Goal: Information Seeking & Learning: Learn about a topic

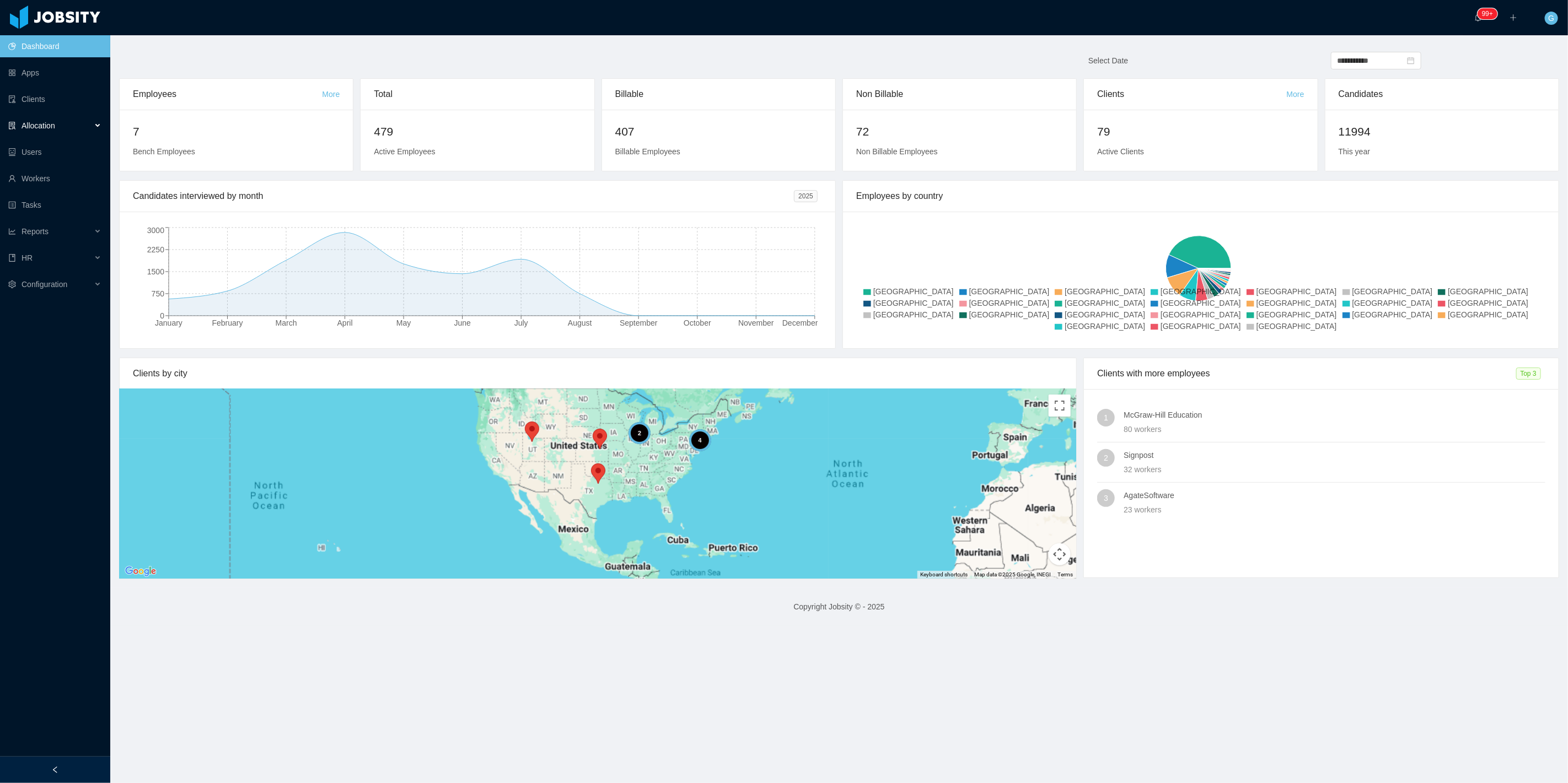
click at [62, 136] on div "Allocation" at bounding box center [55, 125] width 110 height 22
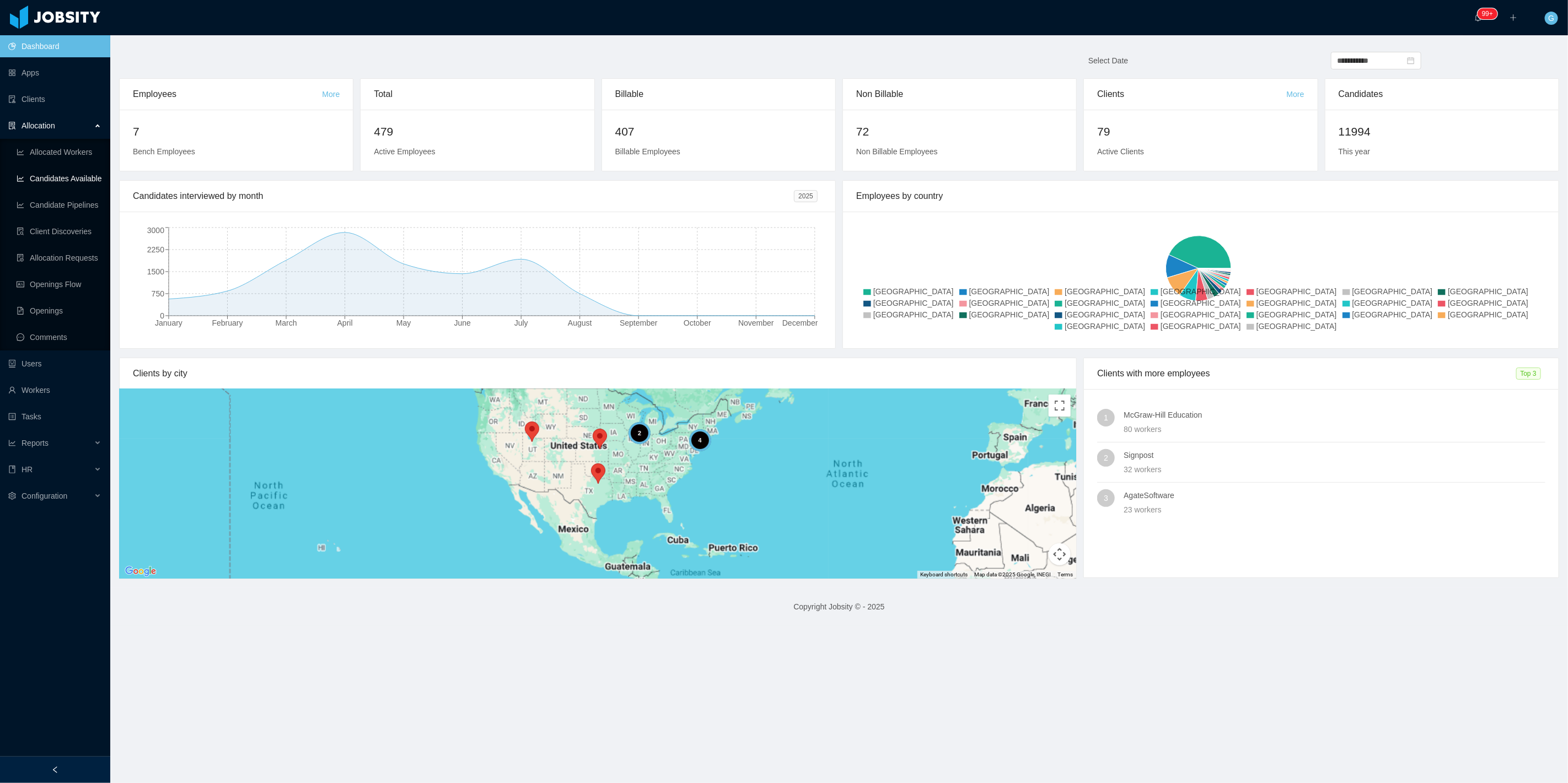
click at [62, 179] on link "Candidates Available" at bounding box center [59, 178] width 85 height 22
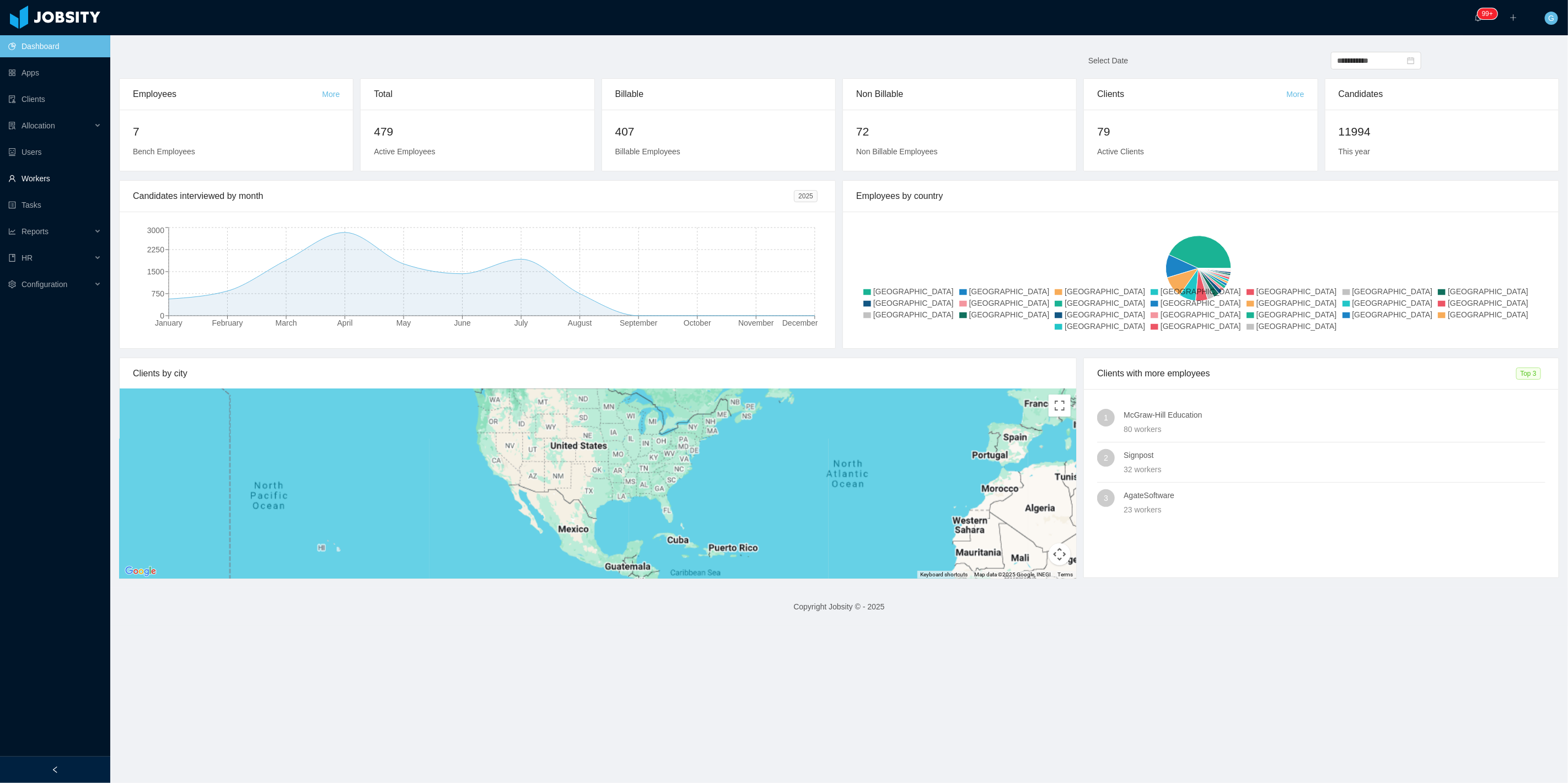
click at [36, 177] on link "Workers" at bounding box center [55, 178] width 94 height 22
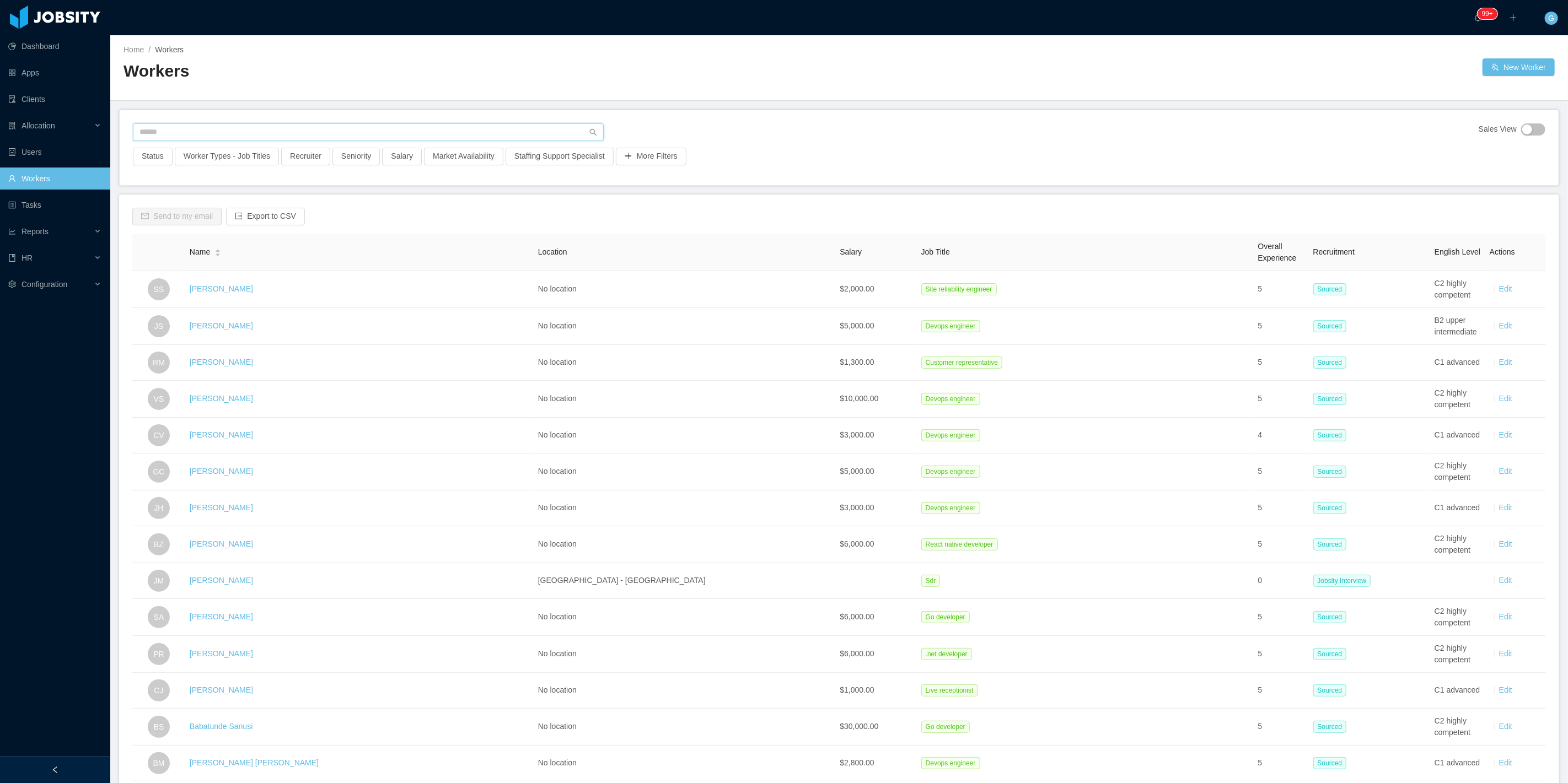
click at [180, 124] on input "text" at bounding box center [368, 132] width 471 height 18
paste input "**********"
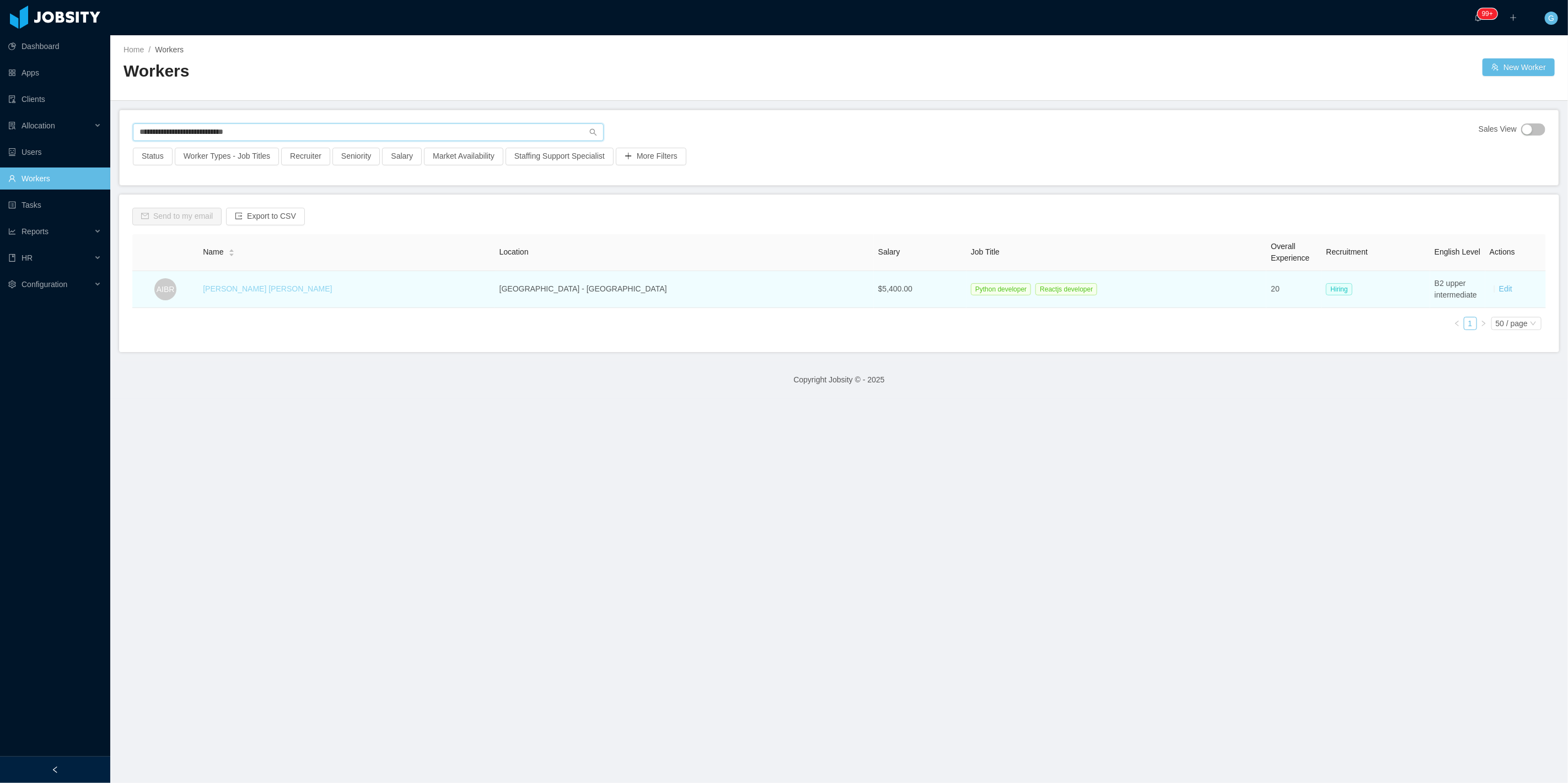
type input "**********"
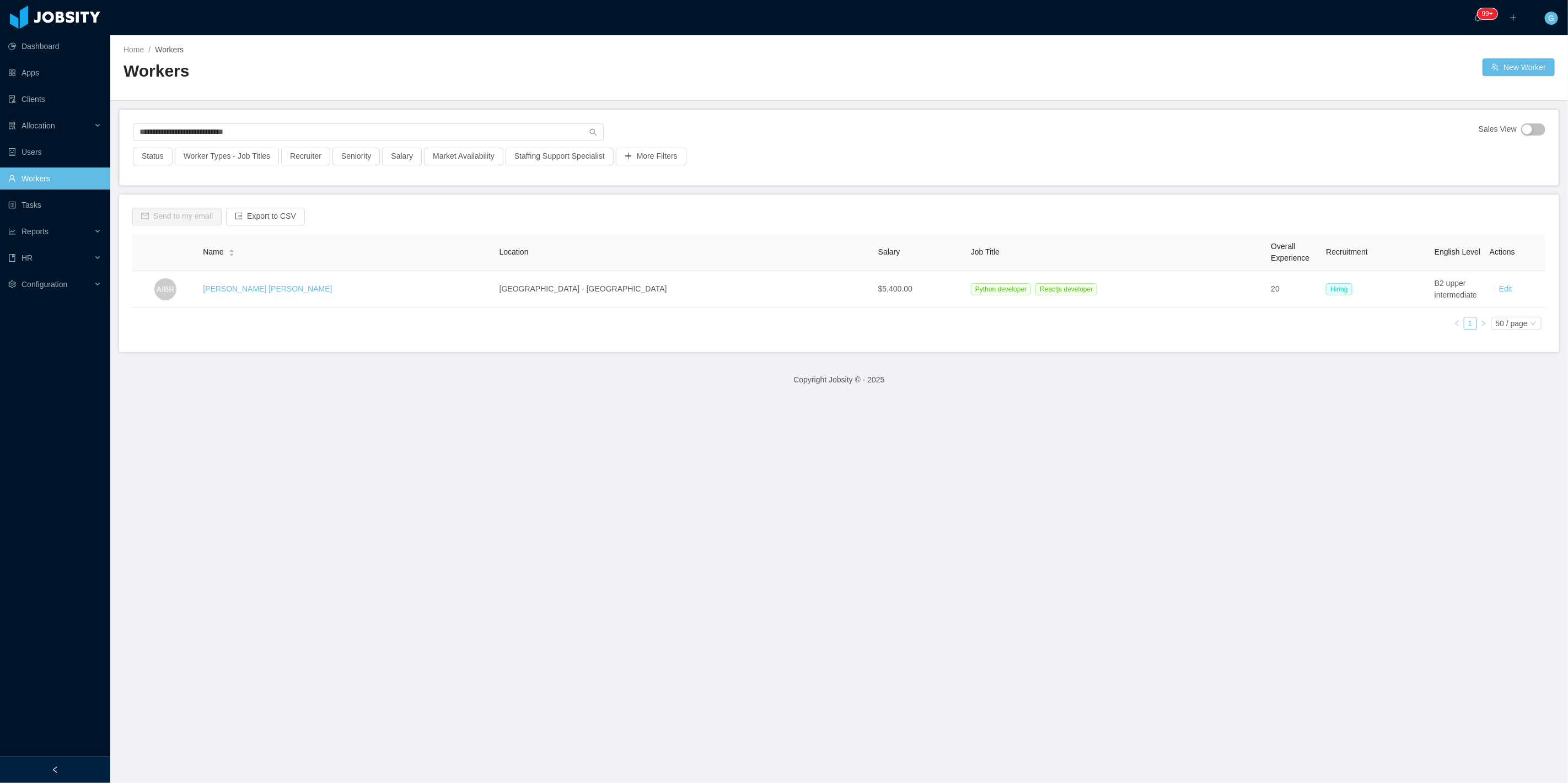
click at [266, 293] on link "[PERSON_NAME] [PERSON_NAME]" at bounding box center [268, 289] width 129 height 9
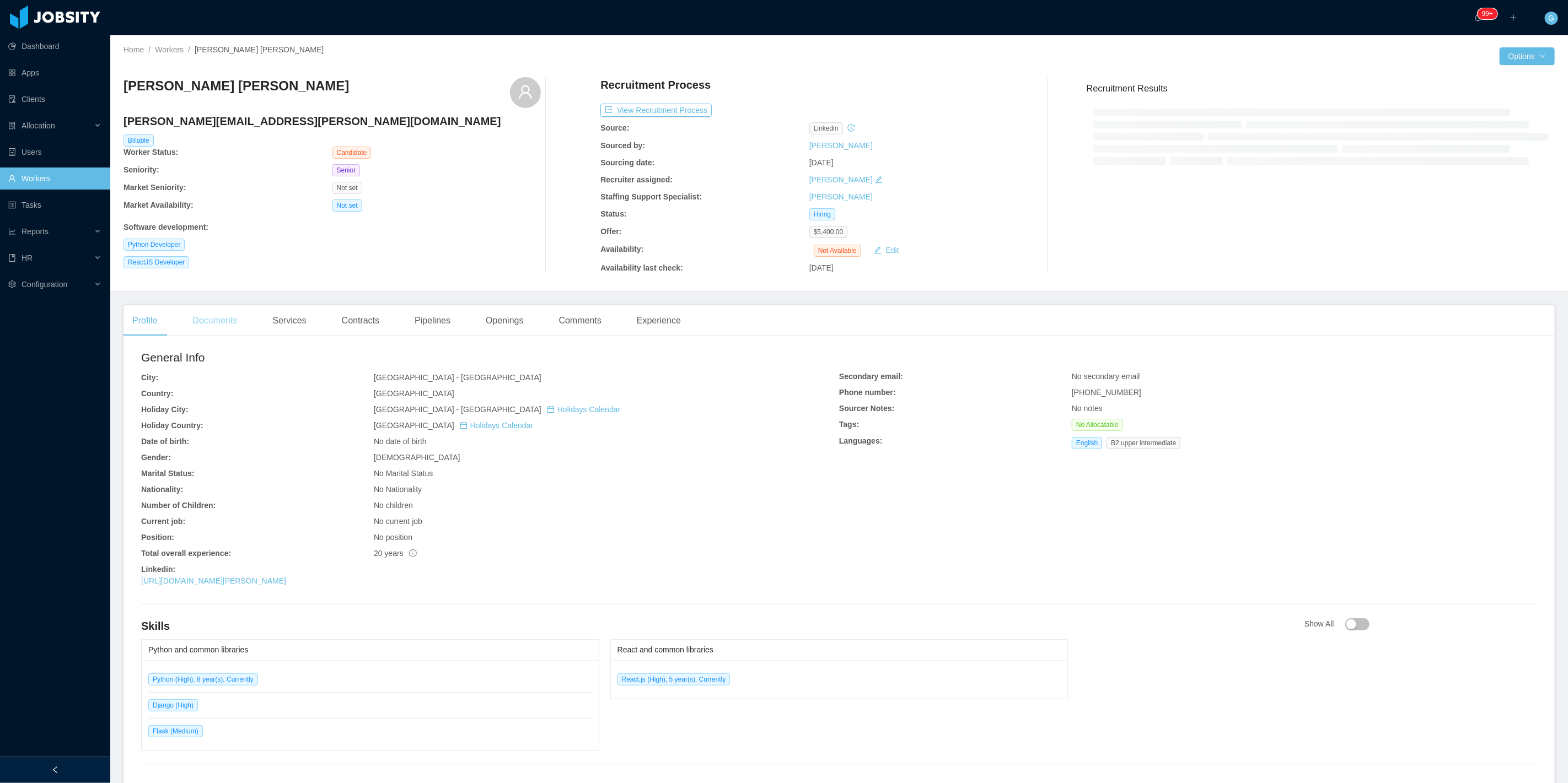
click at [223, 323] on div "Documents" at bounding box center [215, 320] width 63 height 31
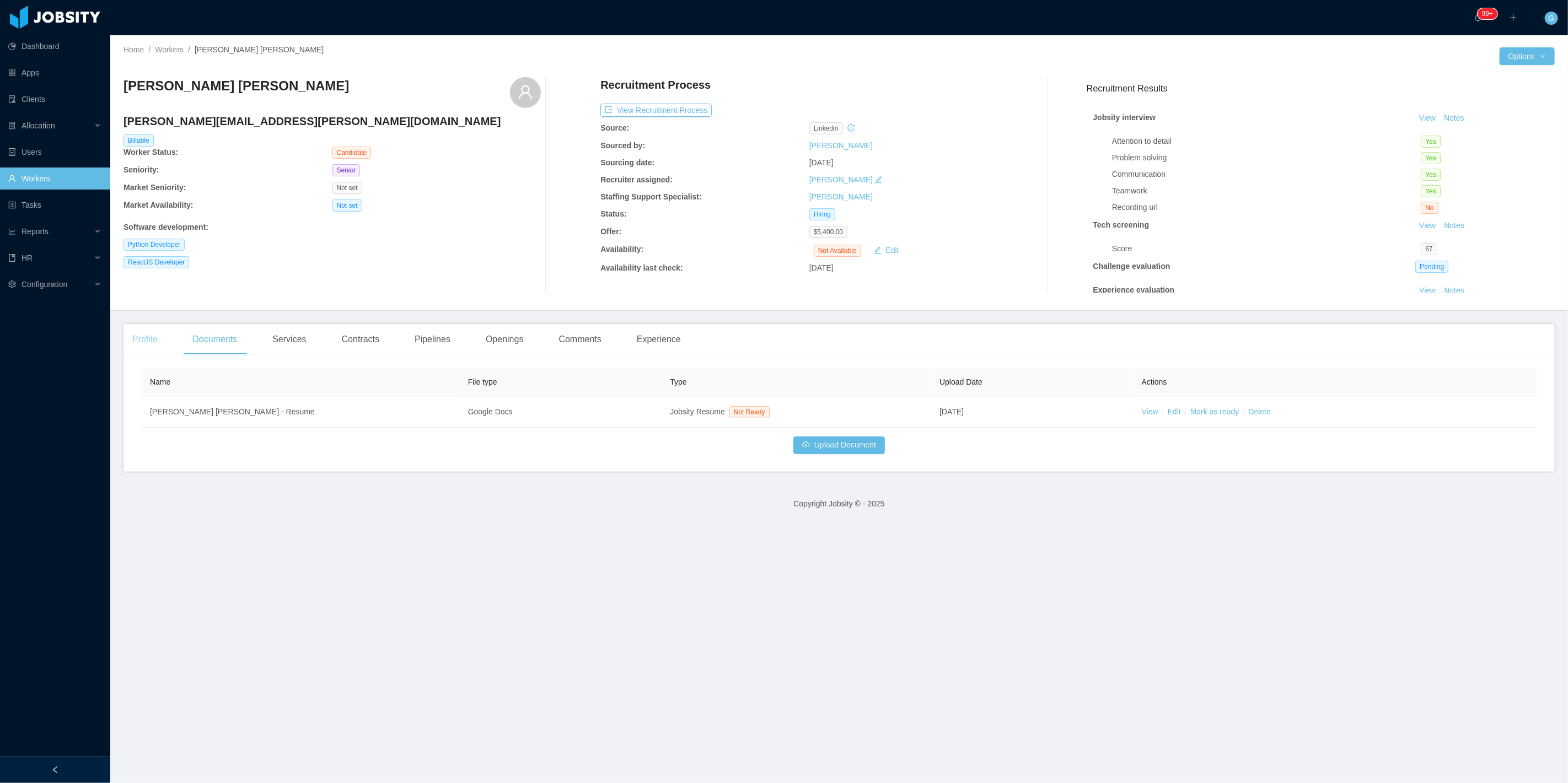
click at [152, 337] on div "Profile" at bounding box center [144, 339] width 43 height 31
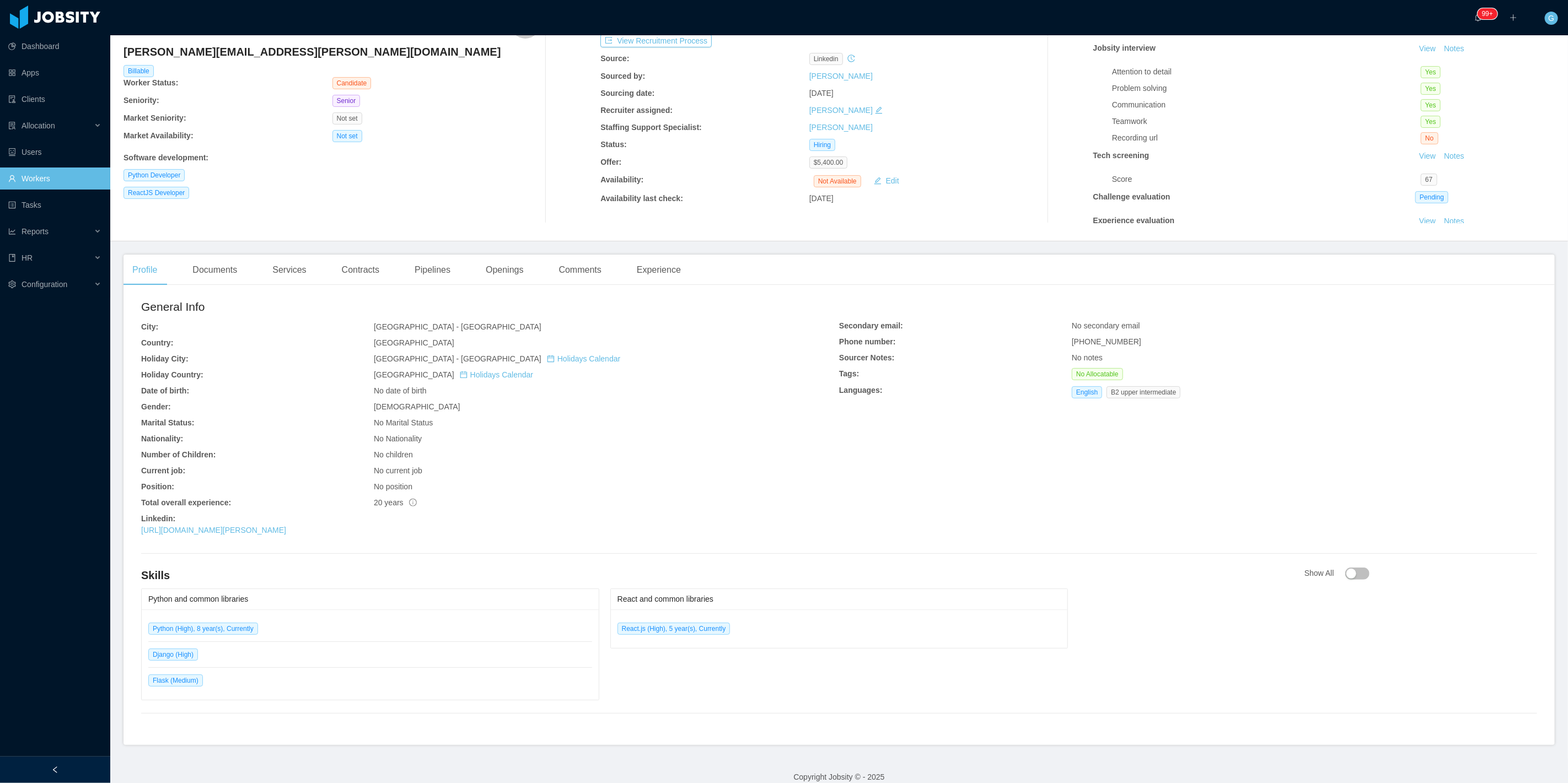
scroll to position [83, 0]
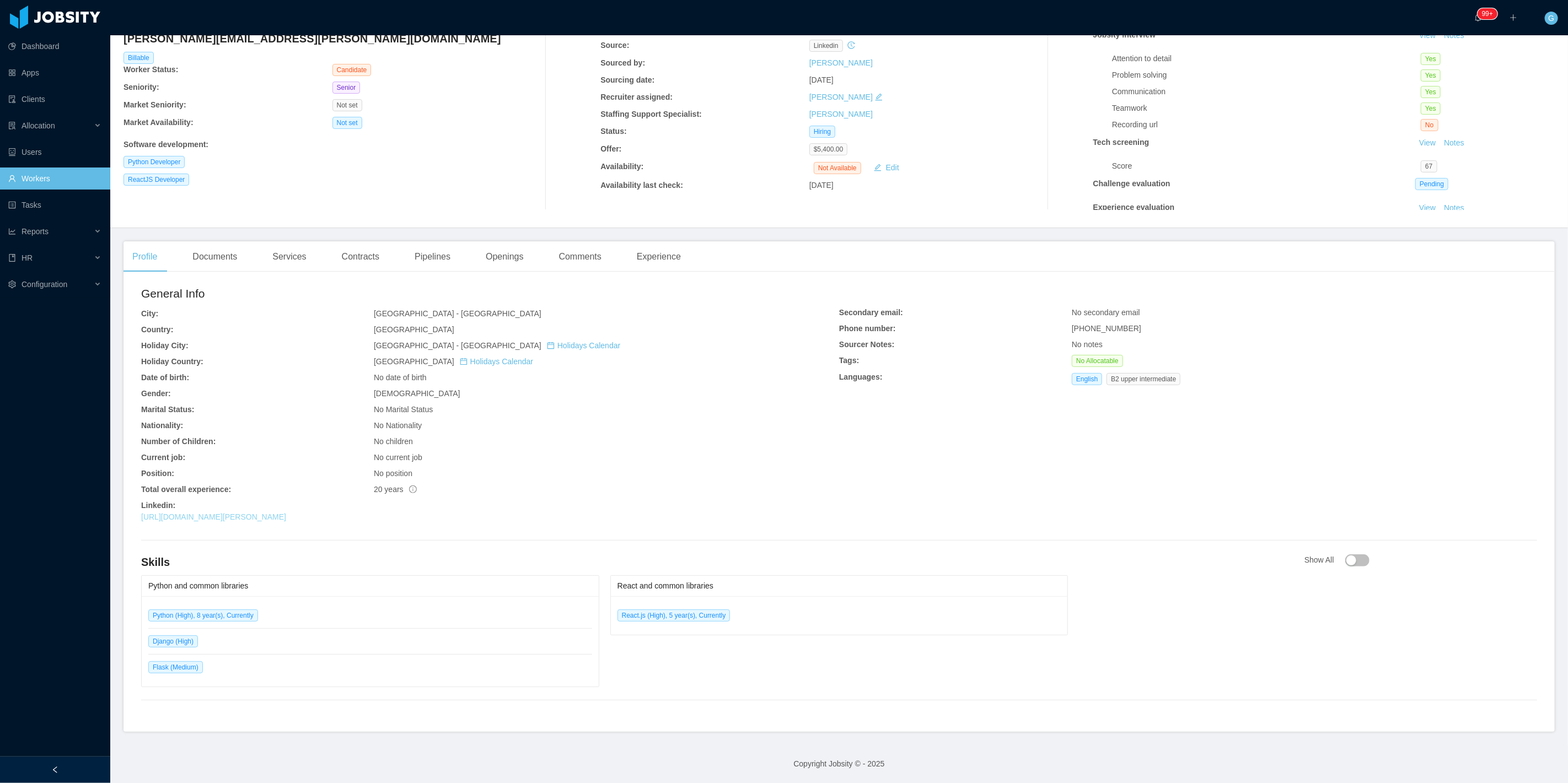
click at [287, 516] on link "[URL][DOMAIN_NAME][PERSON_NAME]" at bounding box center [214, 516] width 145 height 9
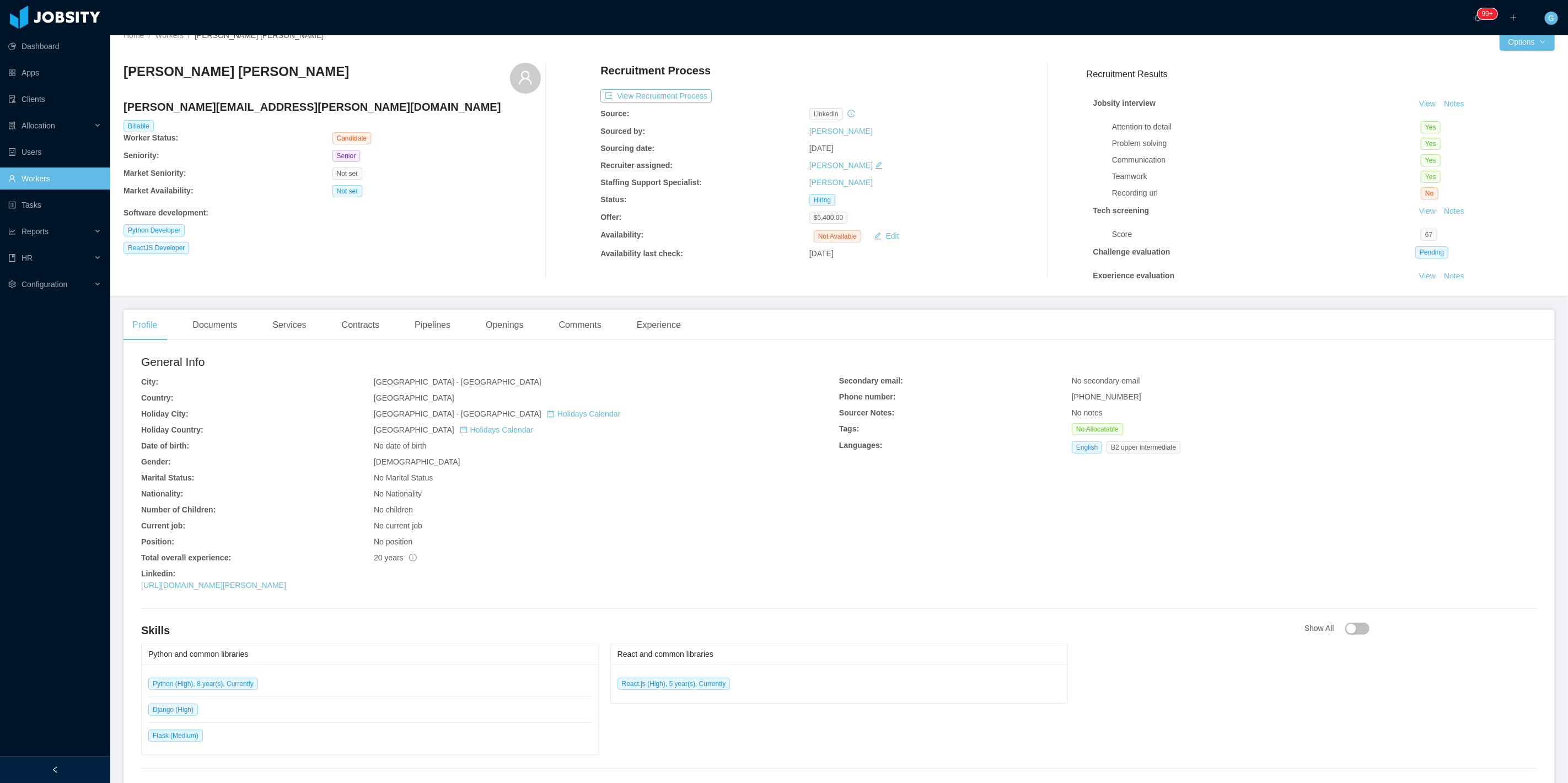
scroll to position [0, 0]
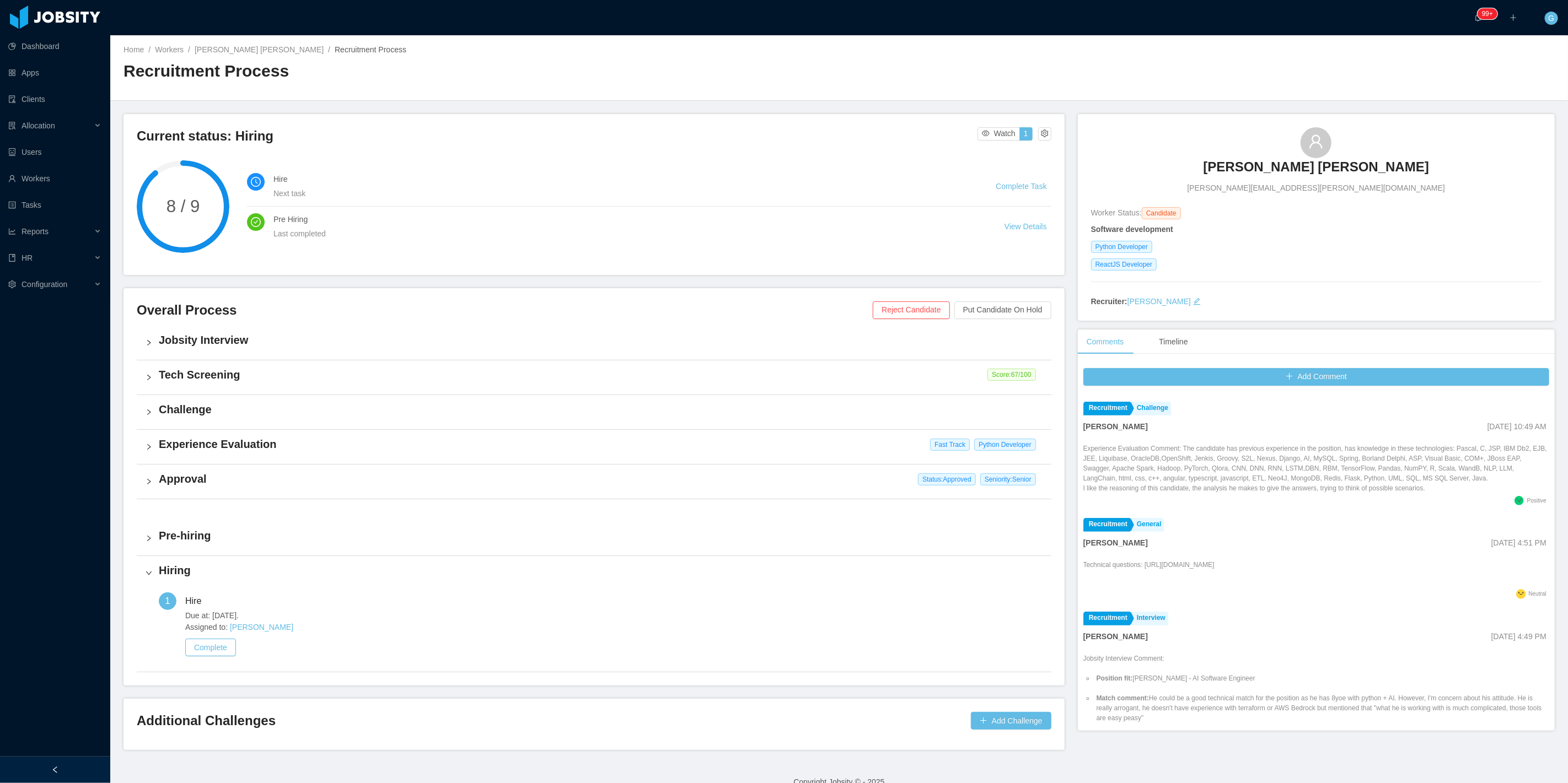
scroll to position [674, 0]
drag, startPoint x: 1136, startPoint y: 557, endPoint x: 1348, endPoint y: 563, distance: 212.1
click at [1215, 564] on div "Technical questions: https://drive.google.com/file/d/1dyORL20N8aCamynNQK1qSAoIO…" at bounding box center [1149, 576] width 131 height 27
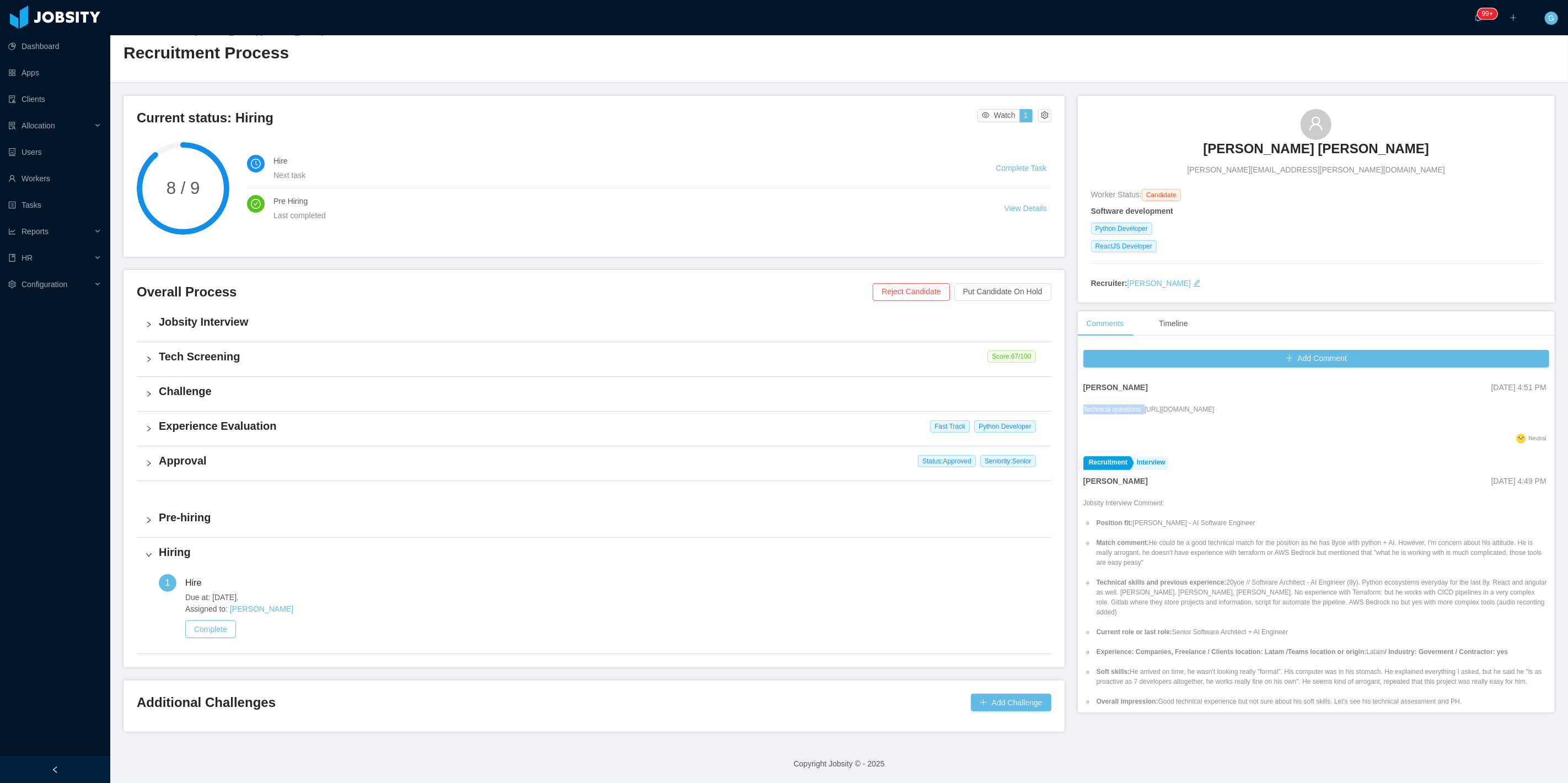
scroll to position [838, 0]
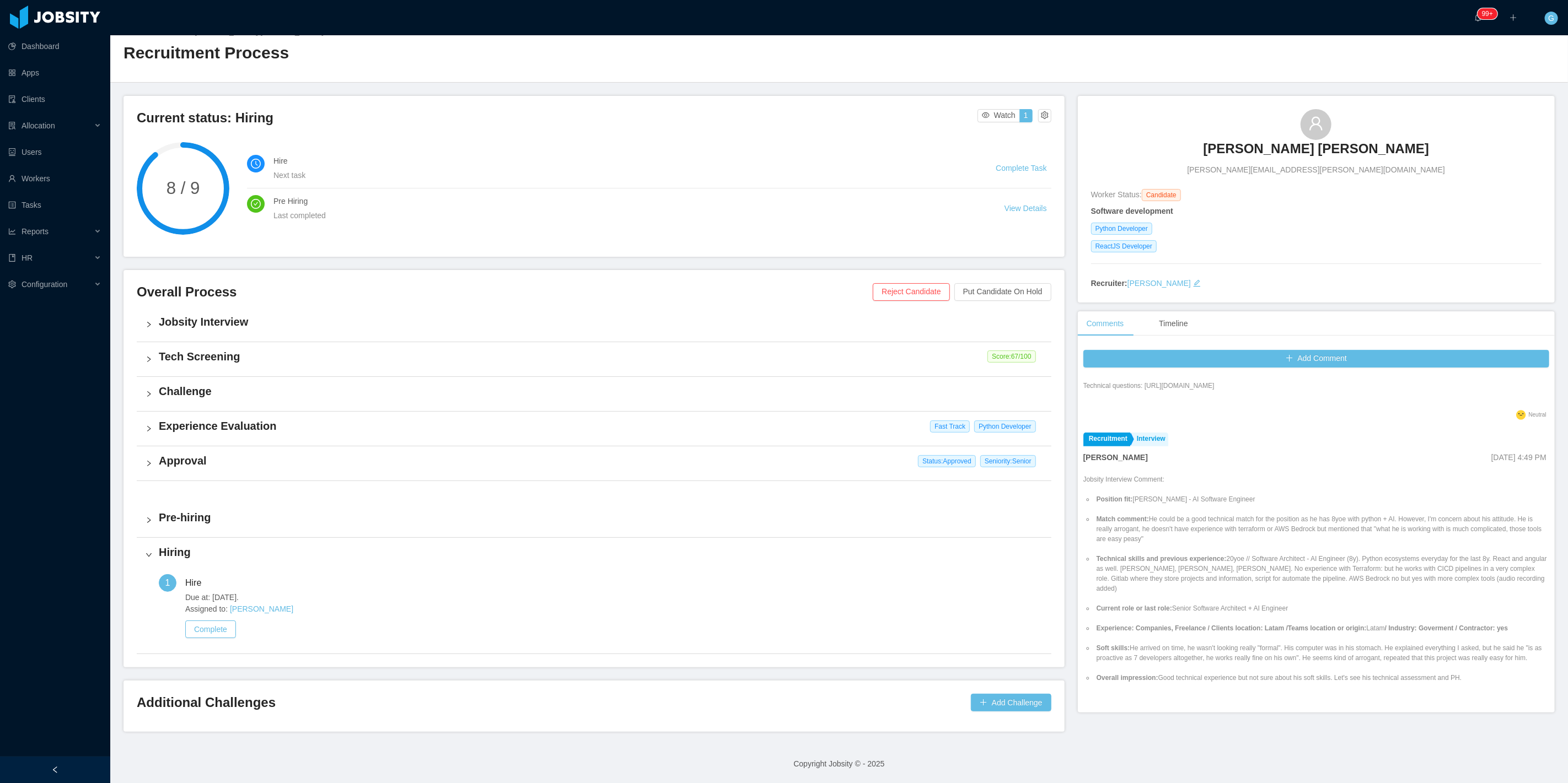
click at [1241, 554] on li "Technical skills and previous experience: 20yoe // Software Architect - AI Engi…" at bounding box center [1321, 574] width 455 height 40
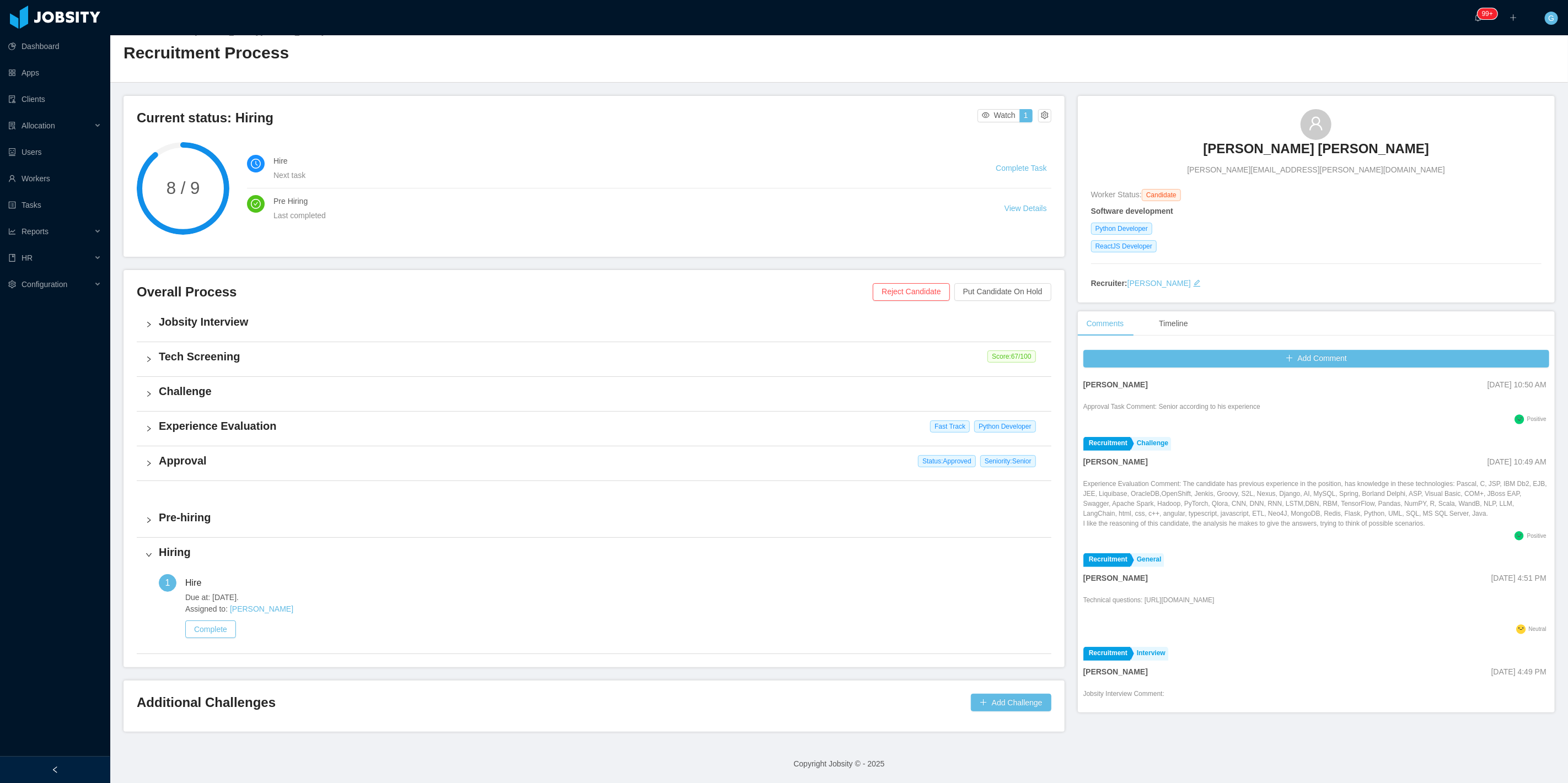
scroll to position [593, 0]
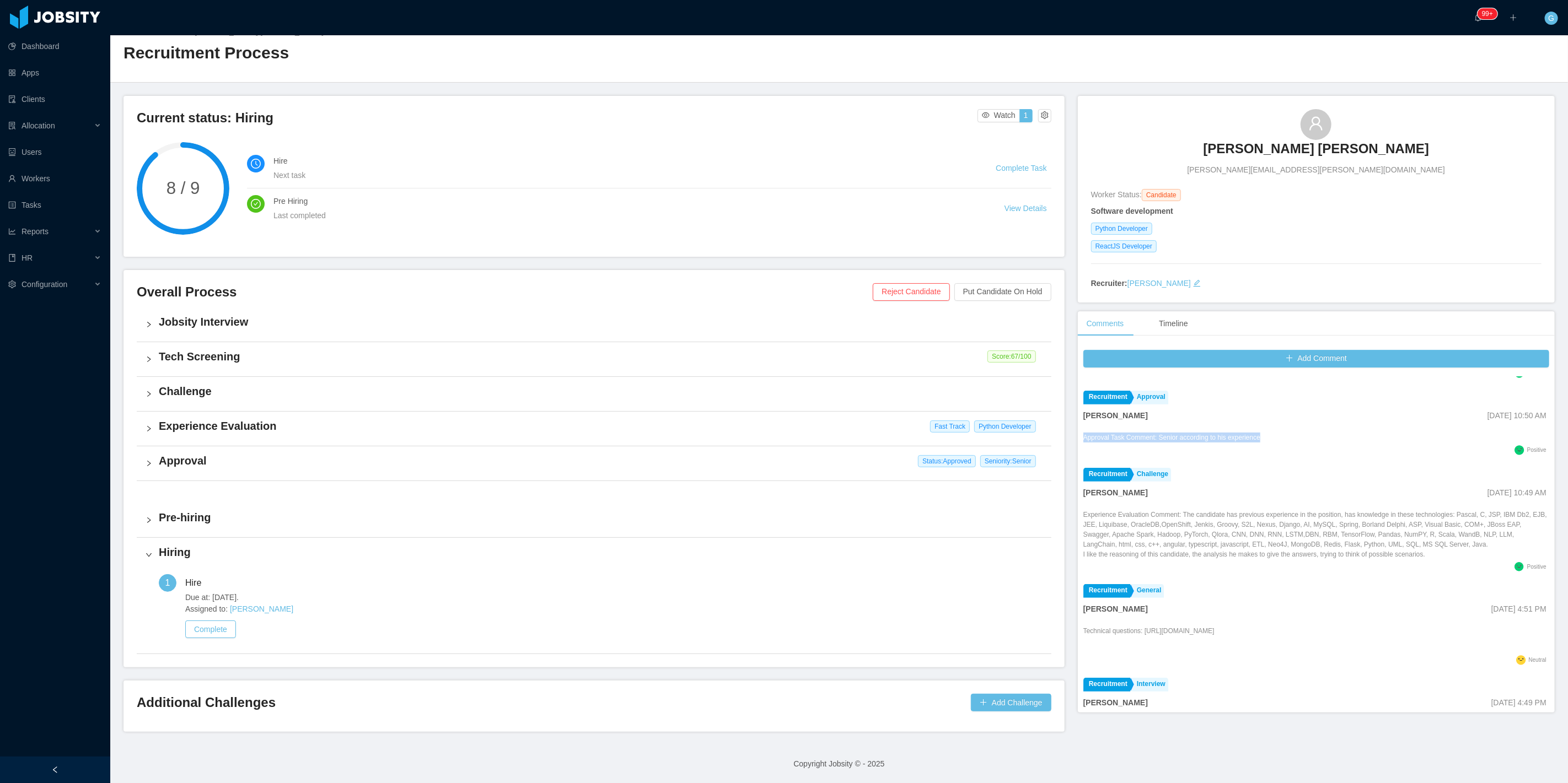
drag, startPoint x: 1077, startPoint y: 427, endPoint x: 1230, endPoint y: 432, distance: 153.1
click at [1229, 433] on div "Add Comment Recruitment General Ninna Meister Jan 7th, 2025 3:52 PM Follow Up C…" at bounding box center [1315, 528] width 477 height 368
copy li "Approval Task Comment: Senior according to his experience .st1{fill:#25231e}"
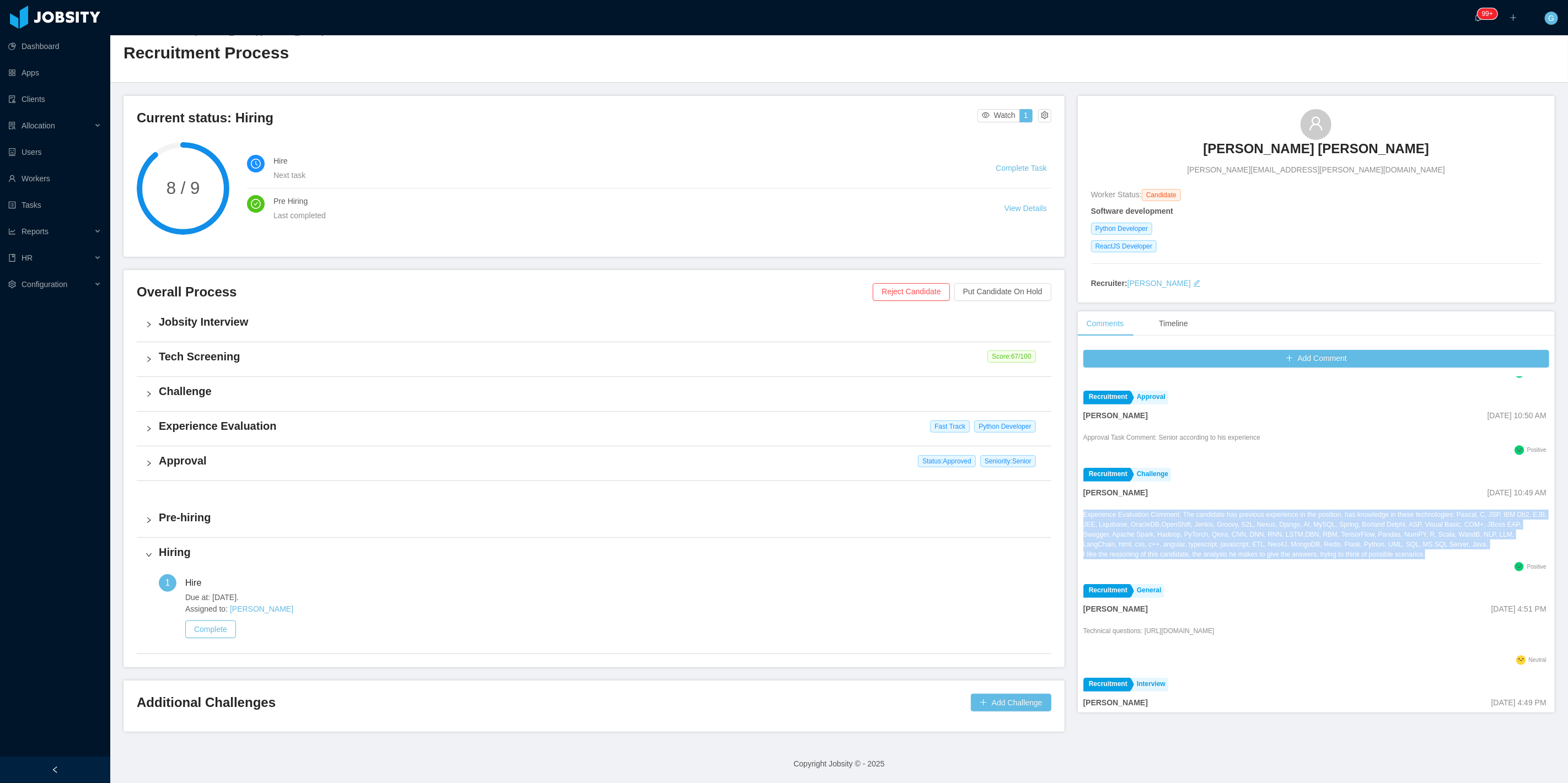
drag, startPoint x: 1419, startPoint y: 544, endPoint x: 1074, endPoint y: 499, distance: 347.9
click at [1078, 499] on div "Add Comment Recruitment General Ninna Meister Jan 7th, 2025 3:52 PM Follow Up C…" at bounding box center [1315, 528] width 477 height 368
copy div "Experience Evaluation Comment: The candidate has previous experience in the pos…"
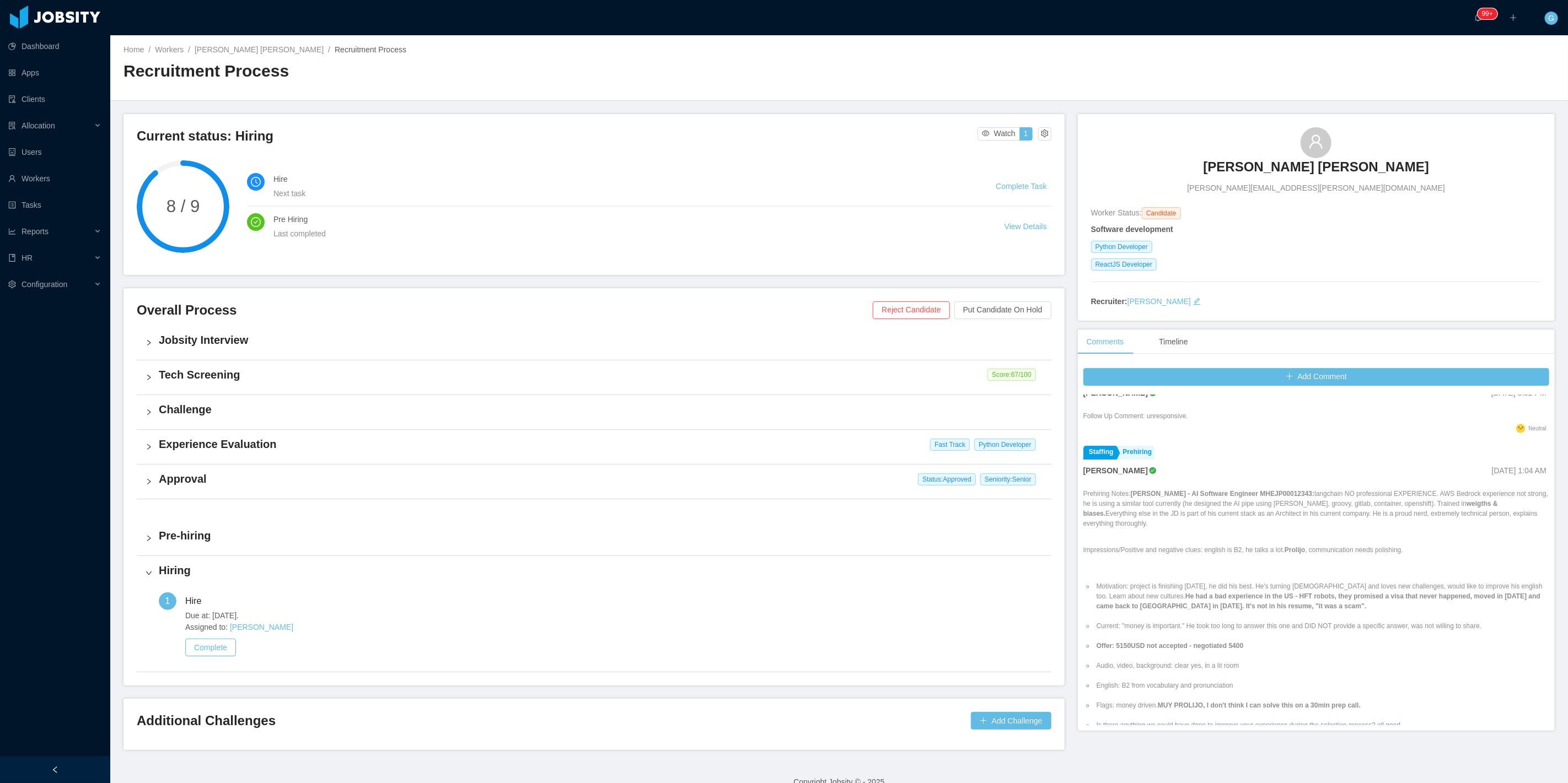
scroll to position [0, 0]
